Goal: Task Accomplishment & Management: Manage account settings

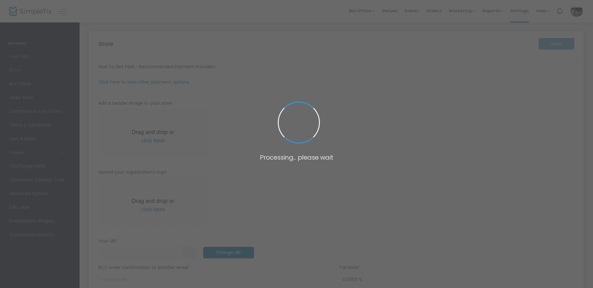
type input "[URL]"
radio input "true"
type input "[PERSON_NAME] Chaplaincy"
type input "0737357143"
type input "[DOMAIN_NAME][URL][PERSON_NAME]"
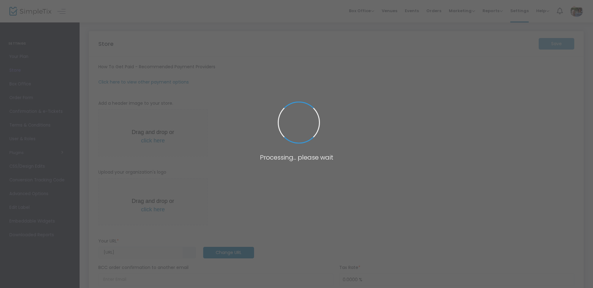
type input "(UTC+10:00) [GEOGRAPHIC_DATA]"
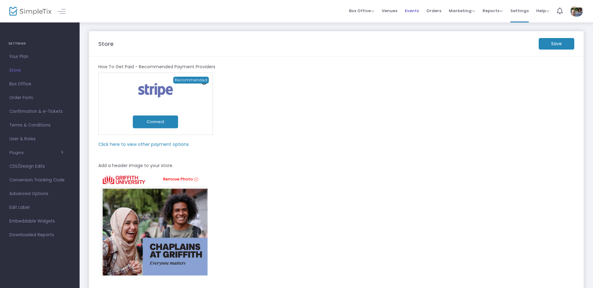
click at [412, 10] on span "Events" at bounding box center [412, 11] width 14 height 16
